Goal: Information Seeking & Learning: Learn about a topic

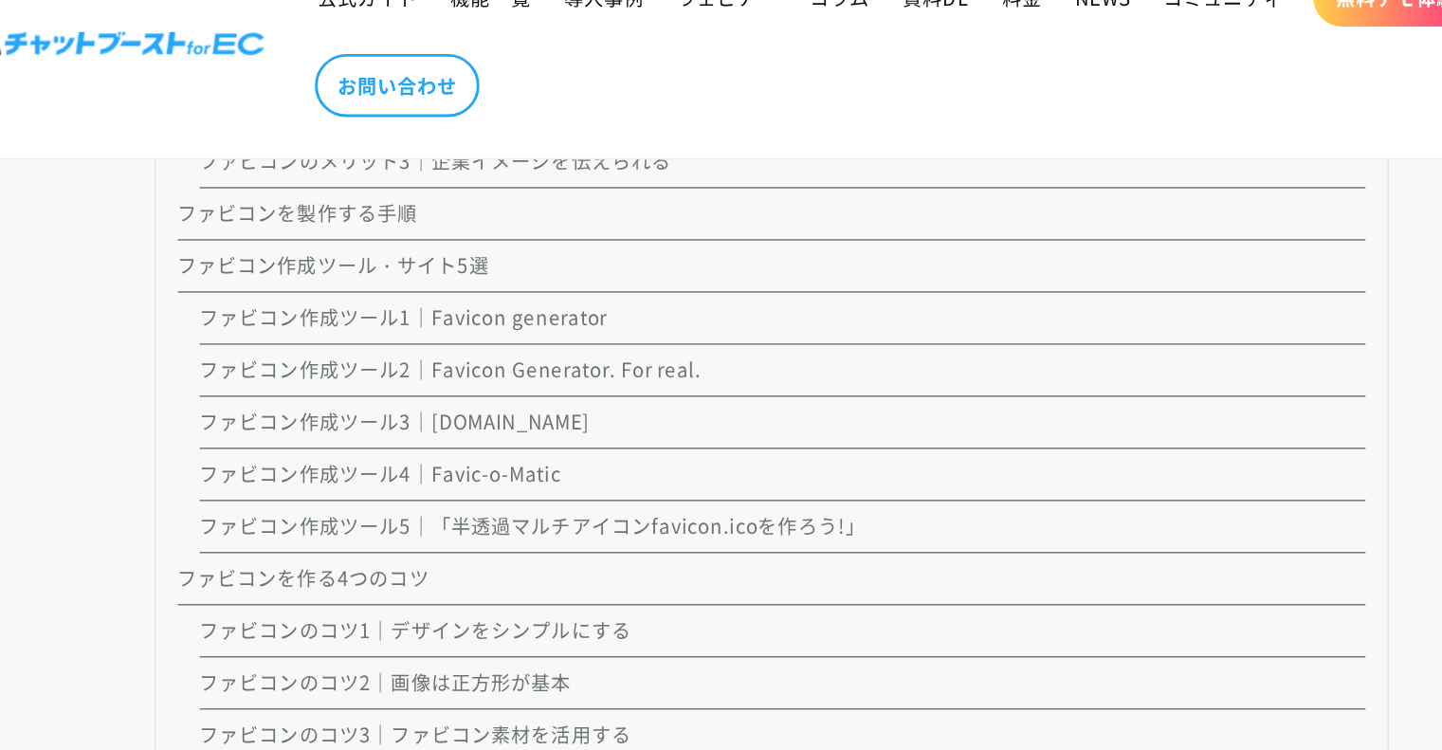
scroll to position [2099, 0]
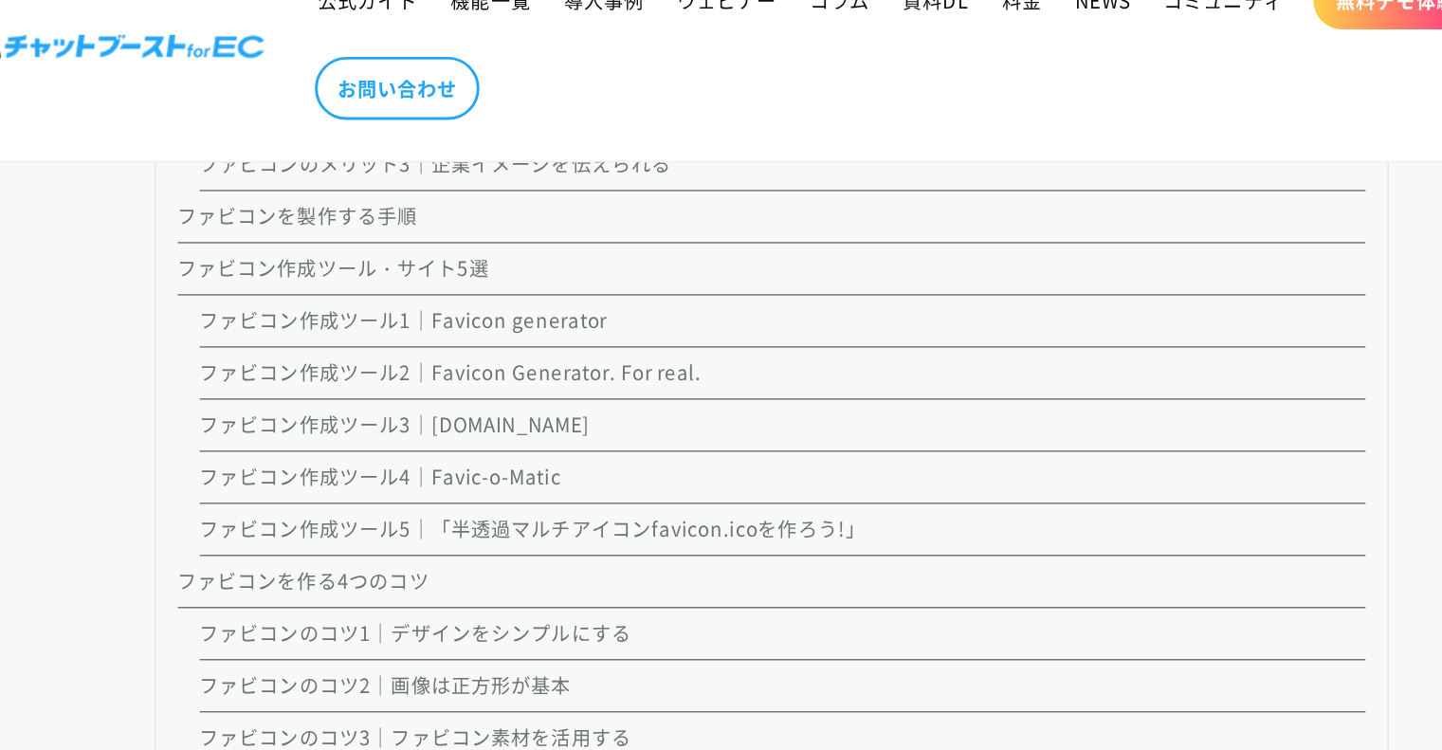
click at [570, 261] on link "ファビコン作成ツール1｜Favicon generator" at bounding box center [467, 269] width 282 height 19
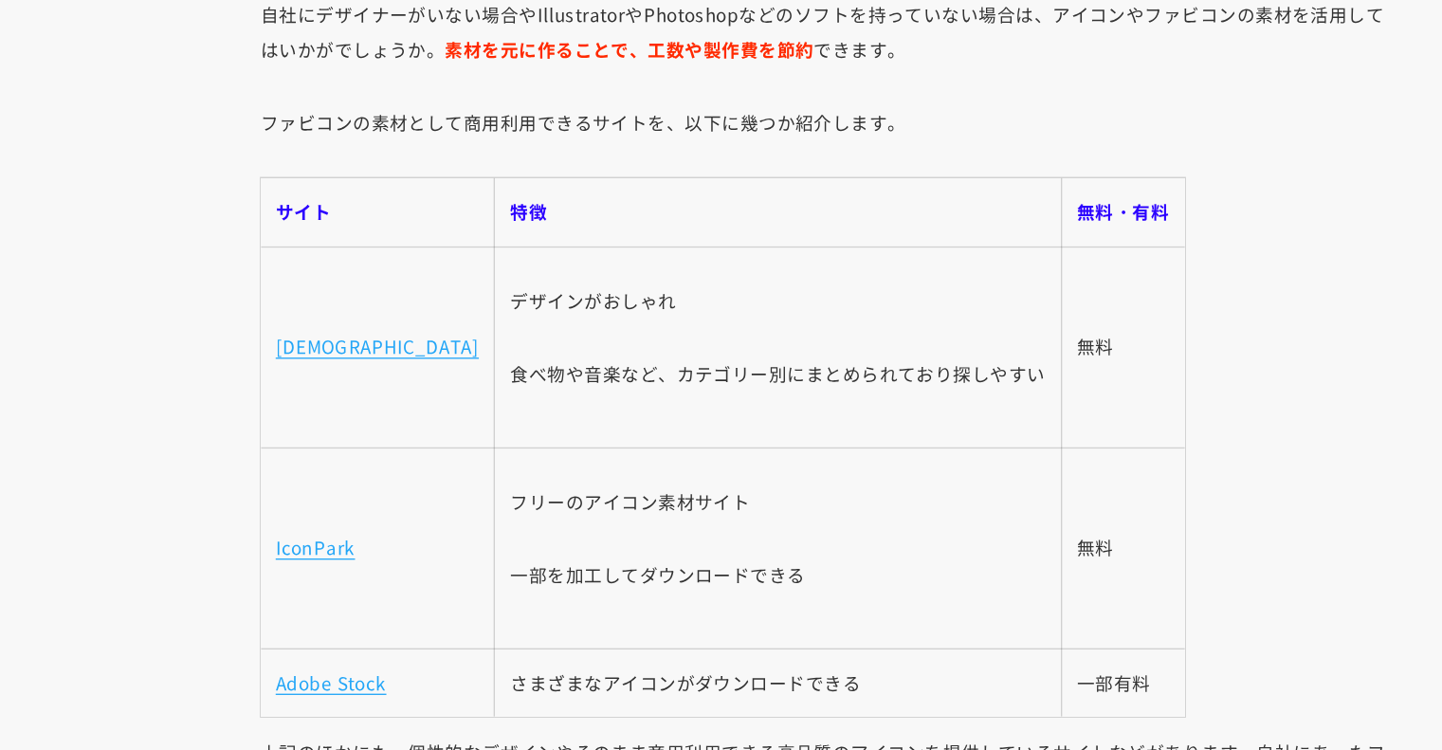
scroll to position [11095, 0]
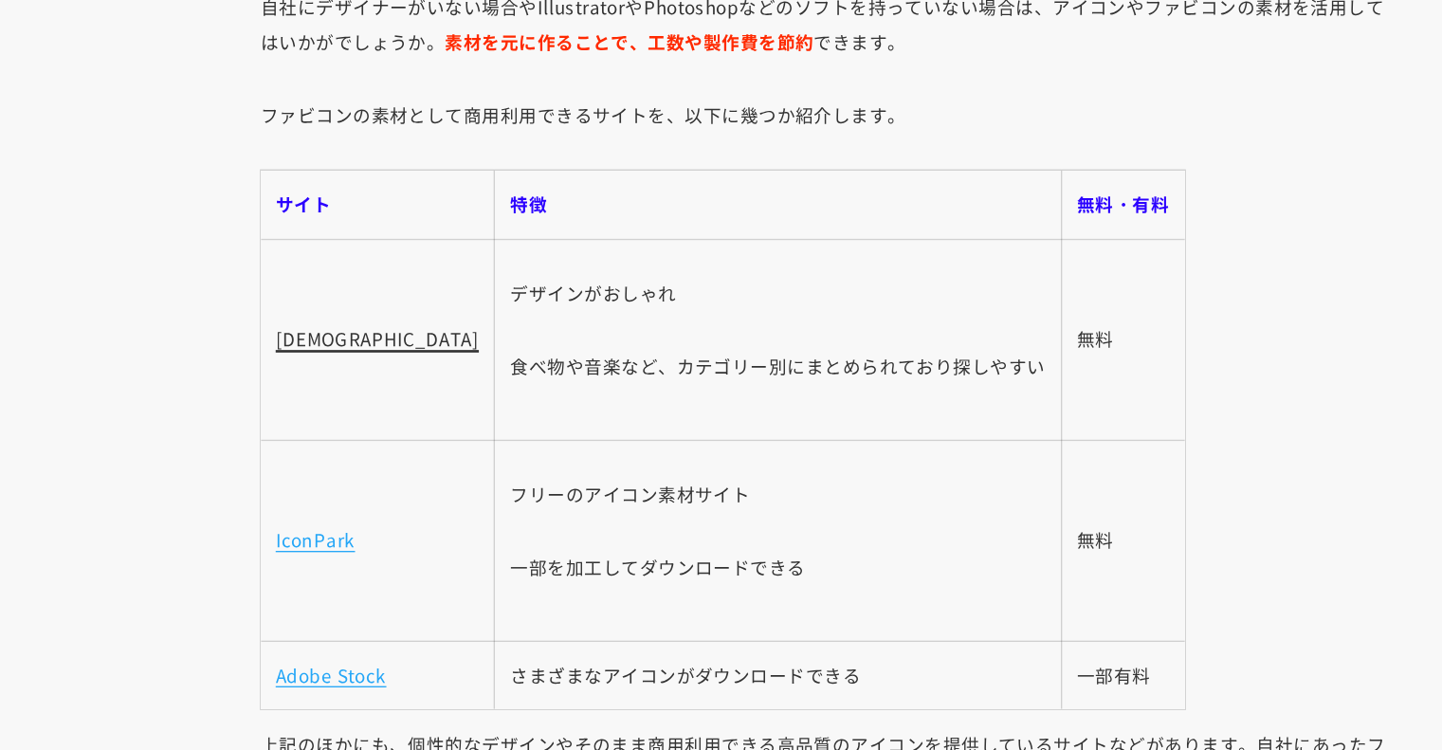
click at [364, 439] on link "[DEMOGRAPHIC_DATA]" at bounding box center [382, 440] width 153 height 19
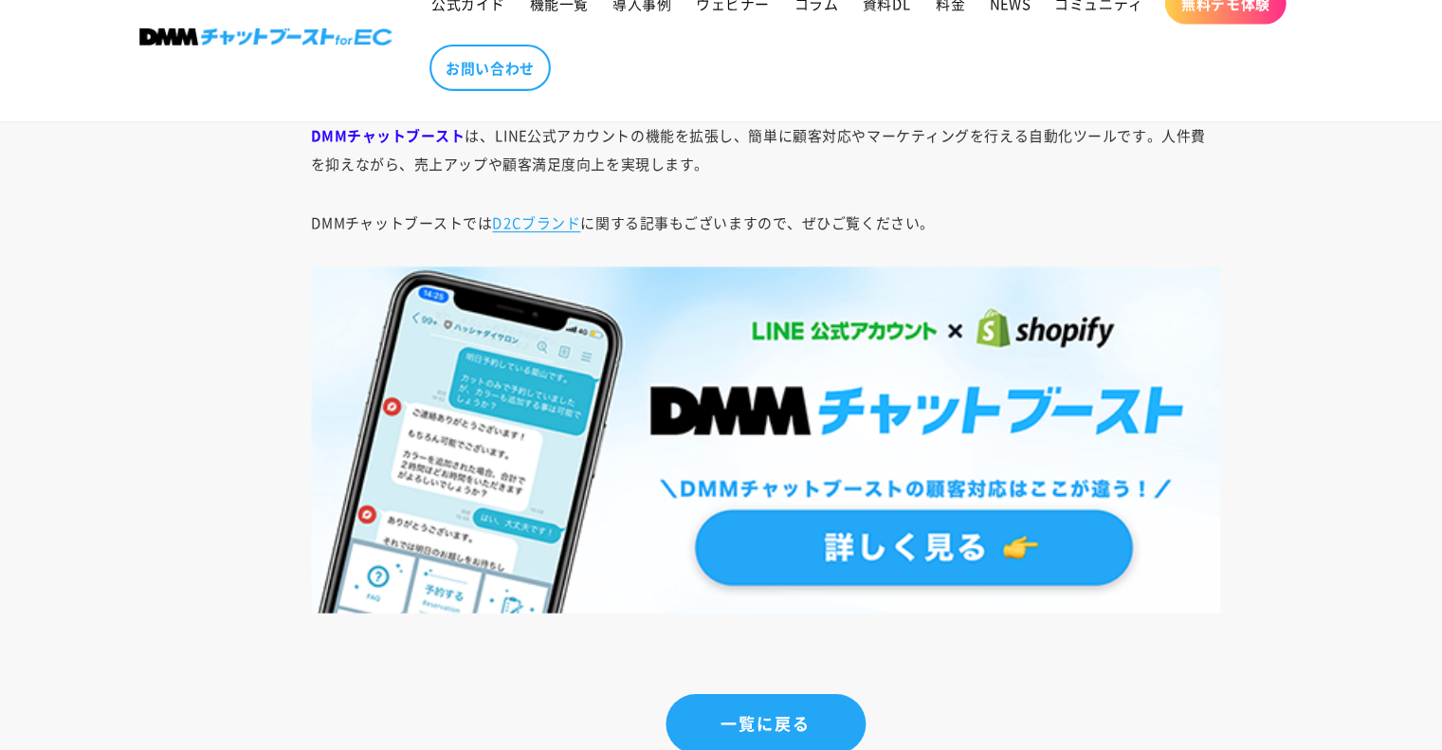
scroll to position [12529, 0]
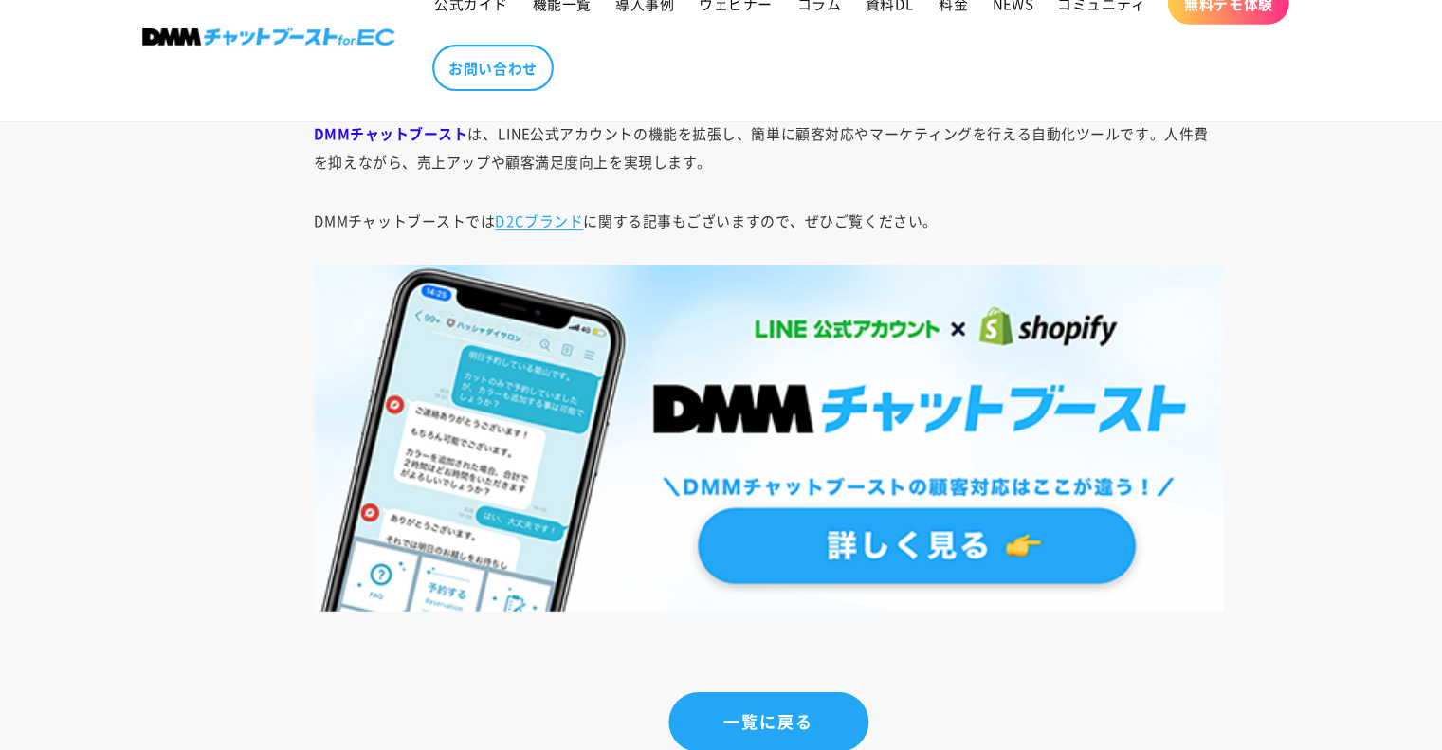
scroll to position [2099, 0]
